Goal: Task Accomplishment & Management: Use online tool/utility

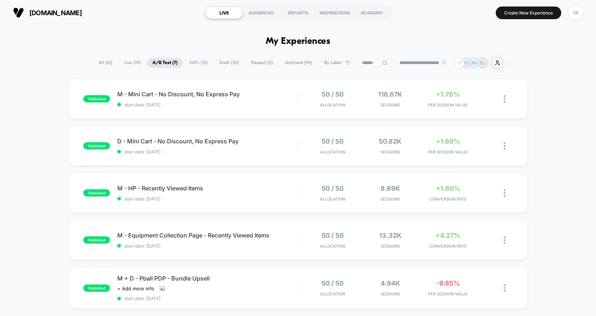
click at [231, 59] on span "Draft ( 30 )" at bounding box center [229, 63] width 30 height 10
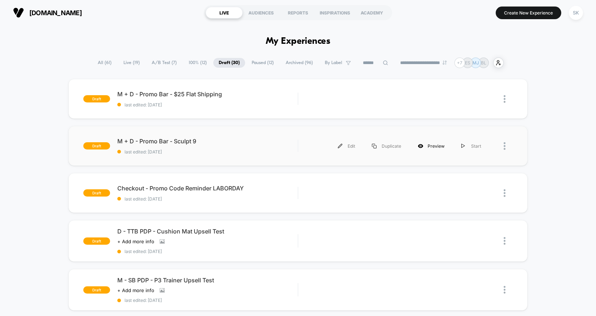
click at [441, 146] on div "Preview" at bounding box center [431, 146] width 43 height 16
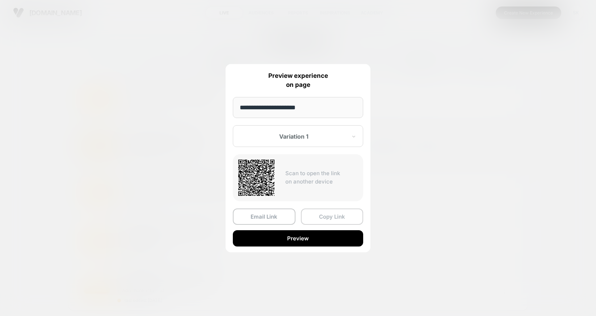
click at [329, 218] on button "Copy Link" at bounding box center [332, 217] width 63 height 16
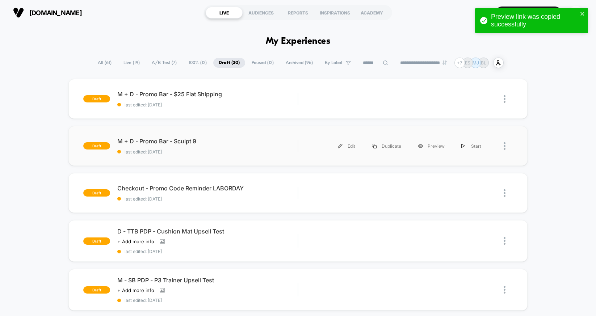
click at [149, 134] on div "draft M + D - Promo Bar - Sculpt 9 last edited: [DATE] Edit Duplicate Preview S…" at bounding box center [297, 146] width 459 height 40
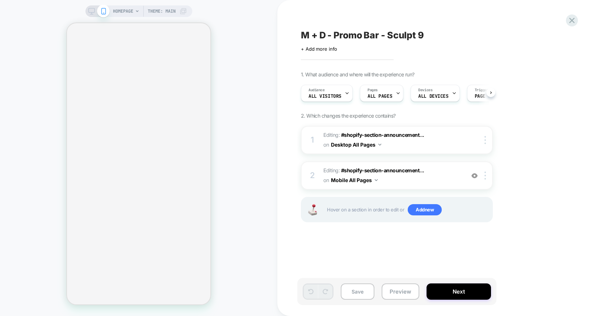
scroll to position [0, 0]
click at [97, 9] on span at bounding box center [103, 11] width 13 height 13
click at [95, 9] on div at bounding box center [97, 11] width 18 height 7
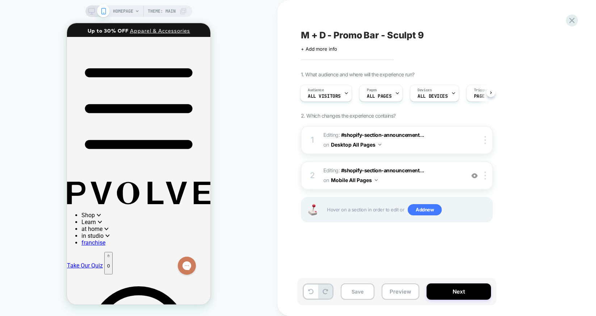
scroll to position [0, 0]
